Goal: Communication & Community: Answer question/provide support

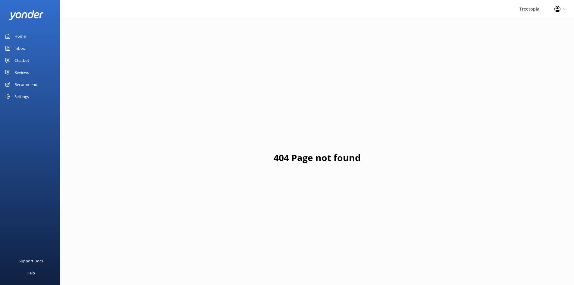
click at [20, 49] on div "Inbox" at bounding box center [19, 48] width 11 height 12
